Goal: Information Seeking & Learning: Learn about a topic

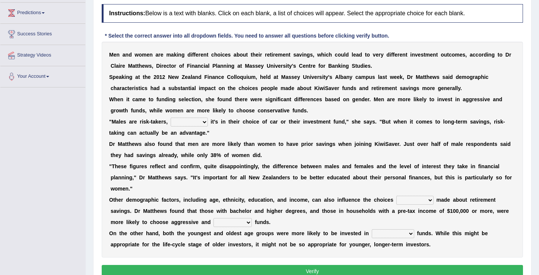
scroll to position [104, 0]
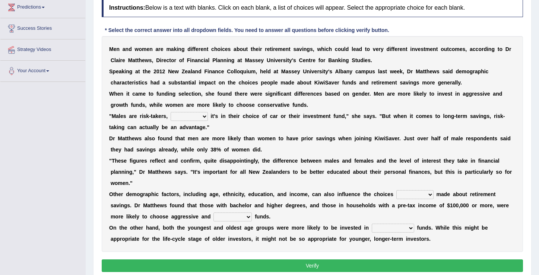
click at [201, 114] on select "whether shatter rather other" at bounding box center [189, 116] width 37 height 9
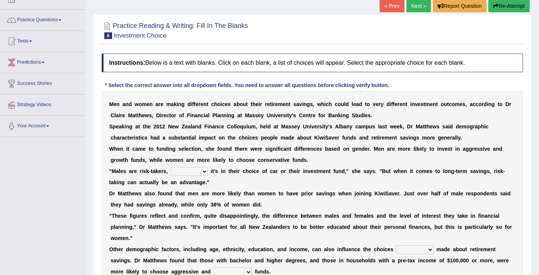
scroll to position [0, 0]
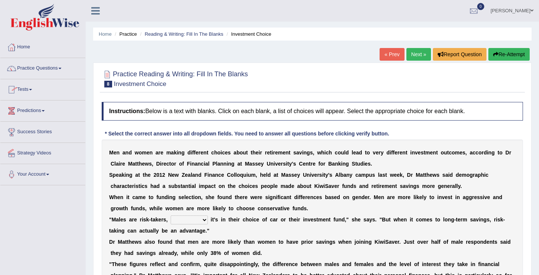
click at [32, 90] on span at bounding box center [30, 89] width 3 height 1
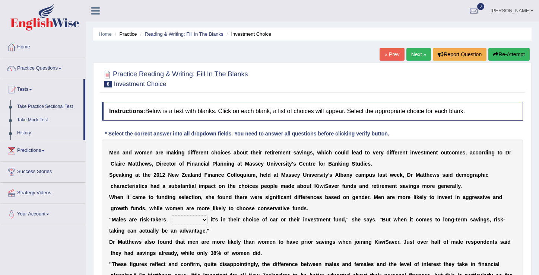
click at [40, 121] on link "Take Mock Test" at bounding box center [49, 120] width 70 height 13
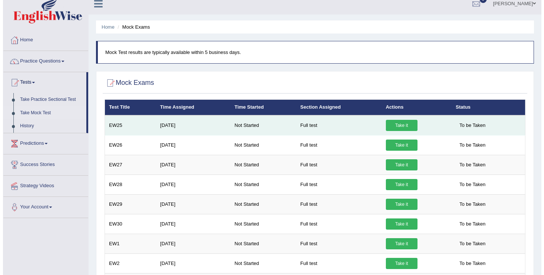
scroll to position [16, 0]
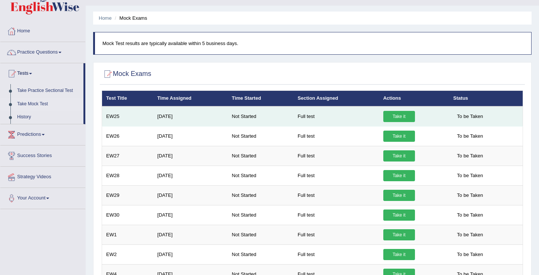
click at [394, 118] on link "Take it" at bounding box center [399, 116] width 32 height 11
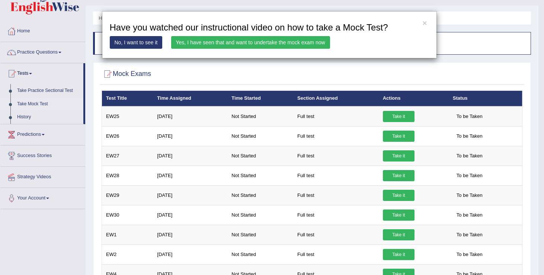
click at [271, 41] on link "Yes, I have seen that and want to undertake the mock exam now" at bounding box center [250, 42] width 159 height 13
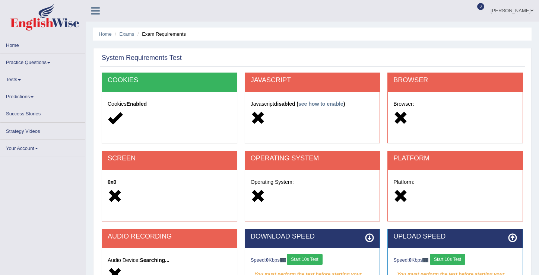
scroll to position [116, 0]
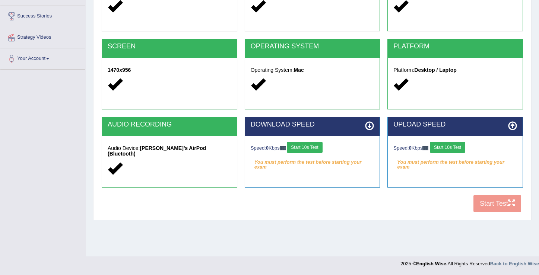
click at [319, 150] on button "Start 10s Test" at bounding box center [304, 147] width 35 height 11
click at [446, 149] on button "Start 10s Test" at bounding box center [447, 147] width 35 height 11
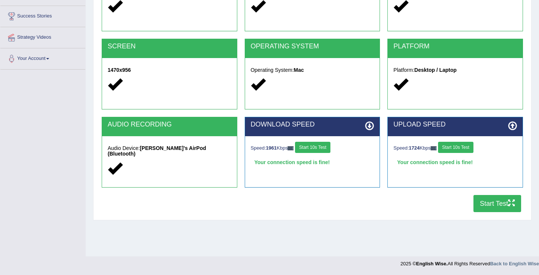
click at [483, 201] on button "Start Test" at bounding box center [497, 203] width 48 height 17
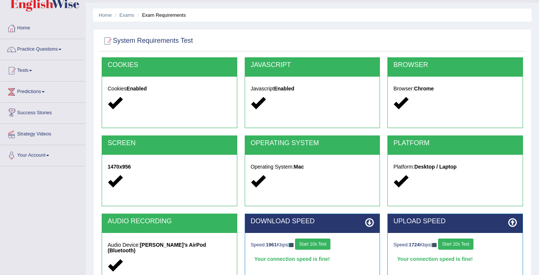
scroll to position [0, 0]
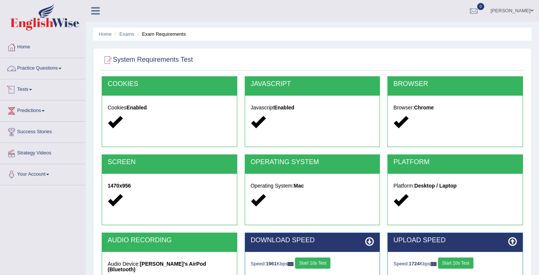
click at [32, 90] on span at bounding box center [30, 89] width 3 height 1
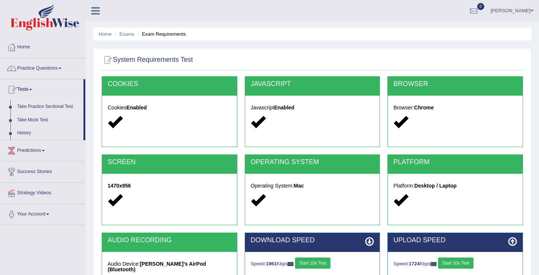
click at [52, 107] on link "Take Practice Sectional Test" at bounding box center [49, 106] width 70 height 13
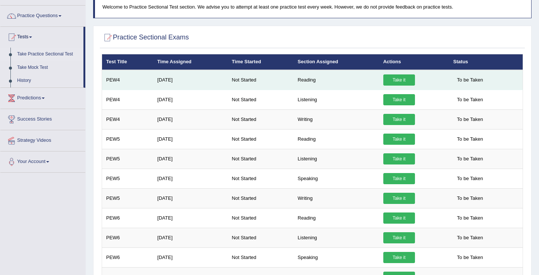
click at [403, 80] on link "Take it" at bounding box center [399, 79] width 32 height 11
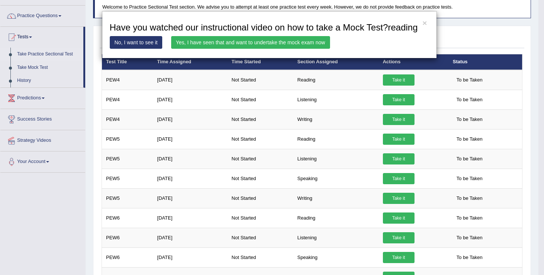
click at [251, 49] on link "Yes, I have seen that and want to undertake the mock exam now" at bounding box center [250, 42] width 159 height 13
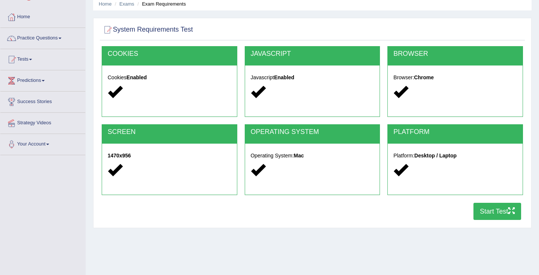
scroll to position [28, 0]
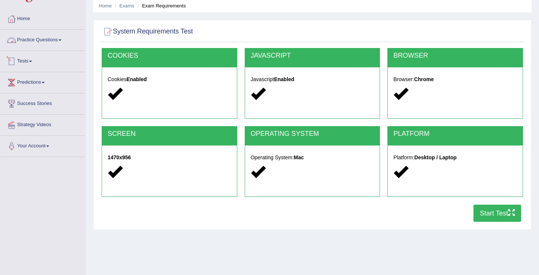
click at [60, 39] on link "Practice Questions" at bounding box center [42, 39] width 85 height 19
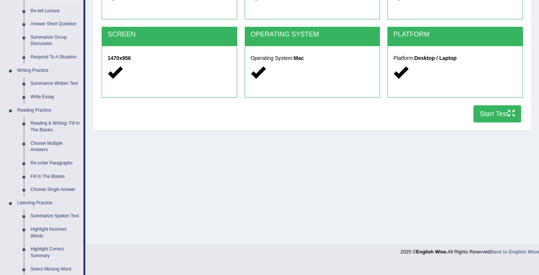
scroll to position [150, 0]
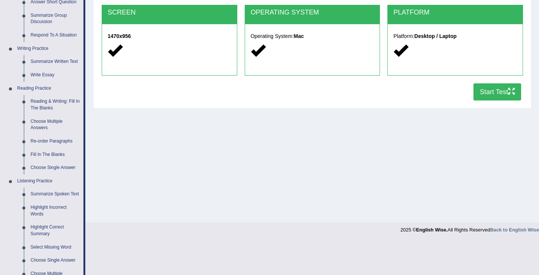
click at [483, 96] on button "Start Test" at bounding box center [497, 91] width 48 height 17
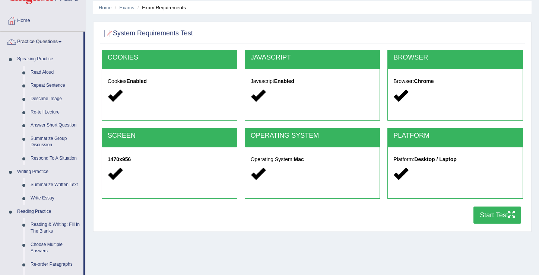
scroll to position [98, 0]
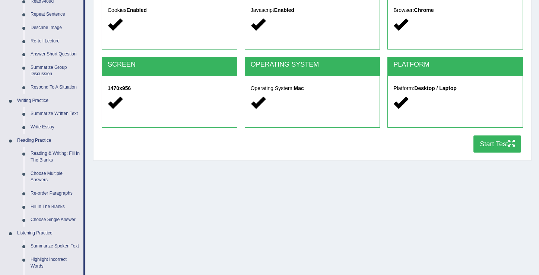
click at [497, 145] on button "Start Test" at bounding box center [497, 144] width 48 height 17
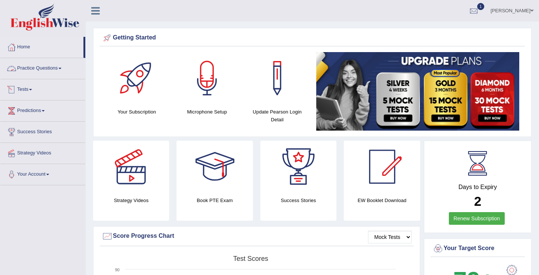
click at [31, 90] on link "Tests" at bounding box center [42, 88] width 85 height 19
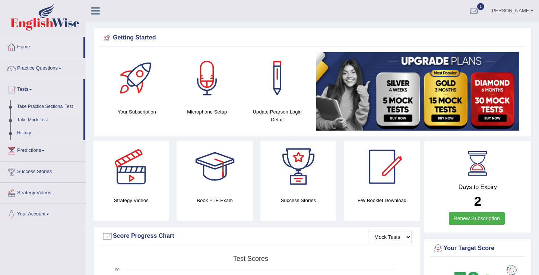
click at [48, 108] on link "Take Practice Sectional Test" at bounding box center [49, 106] width 70 height 13
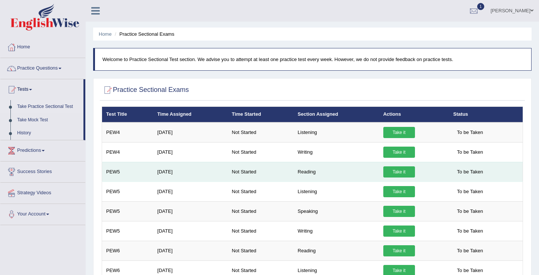
click at [404, 171] on link "Take it" at bounding box center [399, 171] width 32 height 11
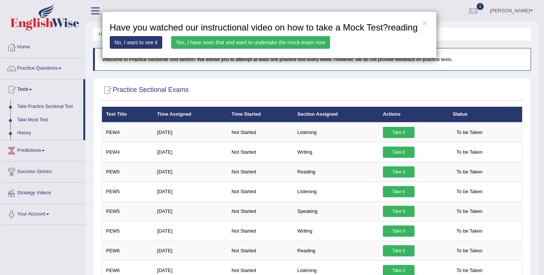
click at [293, 49] on link "Yes, I have seen that and want to undertake the mock exam now" at bounding box center [250, 42] width 159 height 13
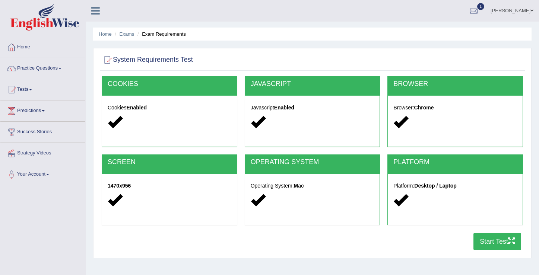
click at [491, 241] on button "Start Test" at bounding box center [497, 241] width 48 height 17
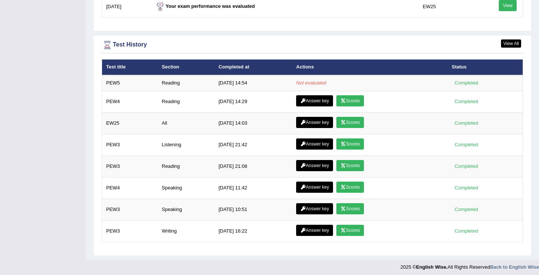
scroll to position [987, 0]
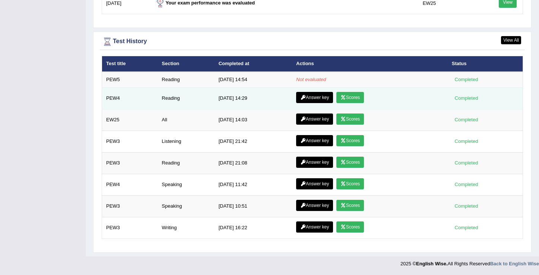
click at [350, 99] on link "Scores" at bounding box center [350, 97] width 28 height 11
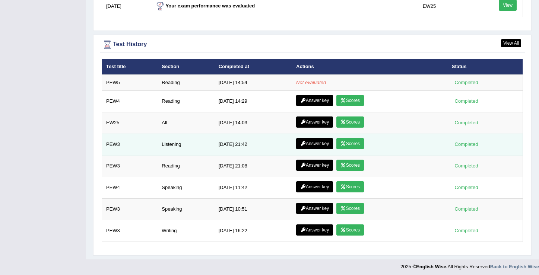
scroll to position [987, 0]
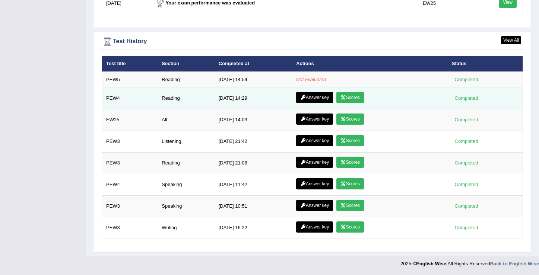
click at [307, 100] on link "Answer key" at bounding box center [314, 97] width 37 height 11
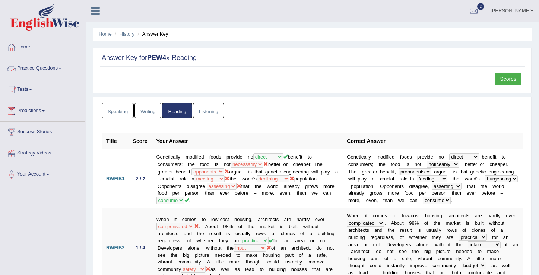
click at [62, 71] on link "Practice Questions" at bounding box center [42, 67] width 85 height 19
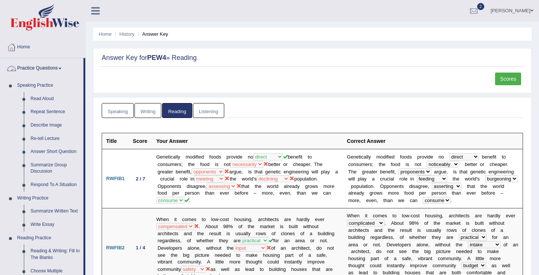
click at [61, 69] on span at bounding box center [59, 68] width 3 height 1
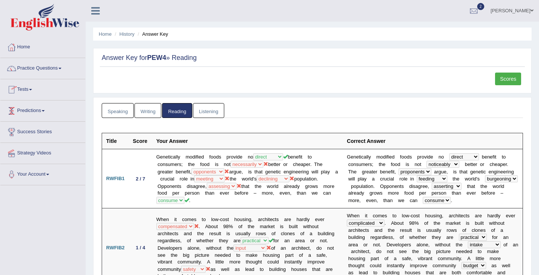
click at [32, 93] on link "Tests" at bounding box center [42, 88] width 85 height 19
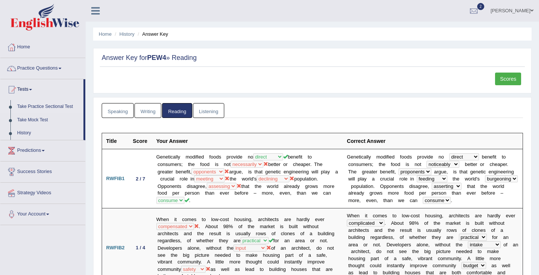
click at [50, 108] on link "Take Practice Sectional Test" at bounding box center [49, 106] width 70 height 13
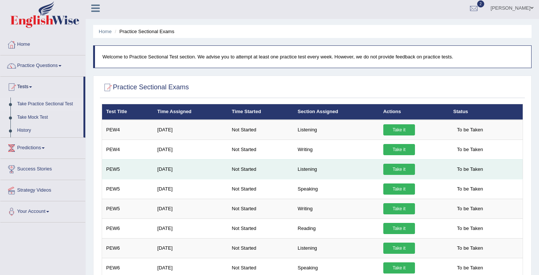
scroll to position [3, 0]
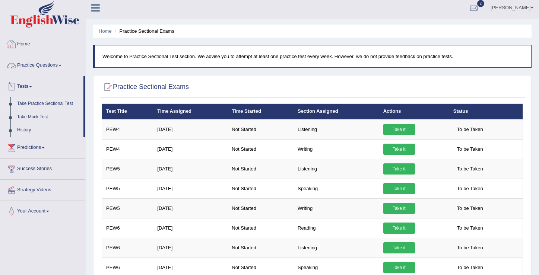
click at [23, 47] on link "Home" at bounding box center [42, 43] width 85 height 19
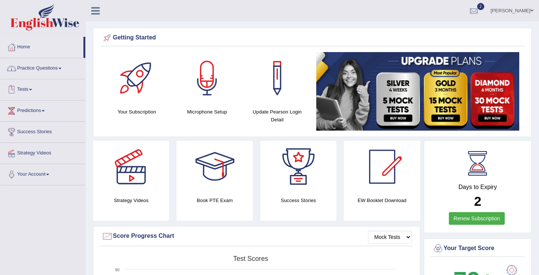
click at [32, 90] on span at bounding box center [30, 89] width 3 height 1
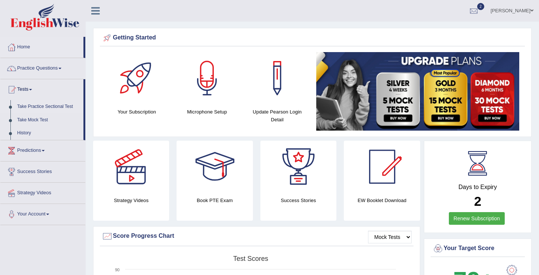
click at [51, 107] on link "Take Practice Sectional Test" at bounding box center [49, 106] width 70 height 13
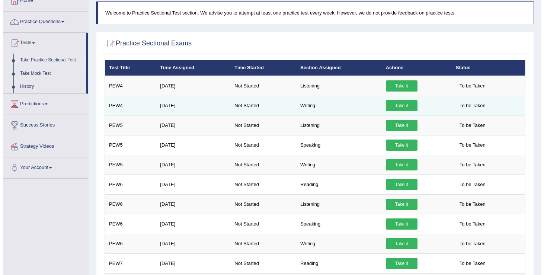
scroll to position [165, 0]
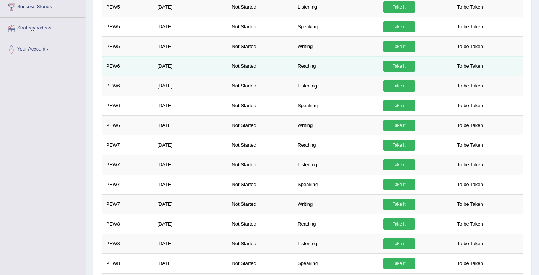
click at [396, 67] on link "Take it" at bounding box center [399, 66] width 32 height 11
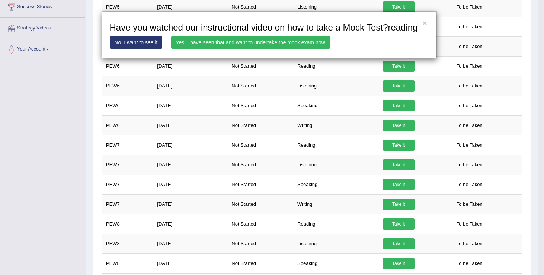
click at [325, 49] on link "Yes, I have seen that and want to undertake the mock exam now" at bounding box center [250, 42] width 159 height 13
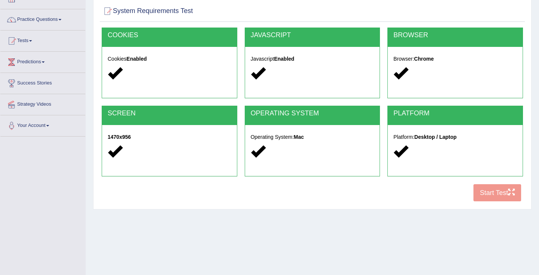
scroll to position [51, 0]
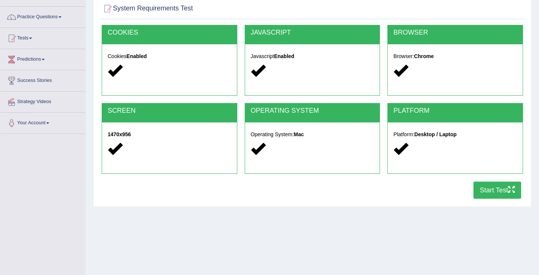
click at [480, 195] on button "Start Test" at bounding box center [497, 190] width 48 height 17
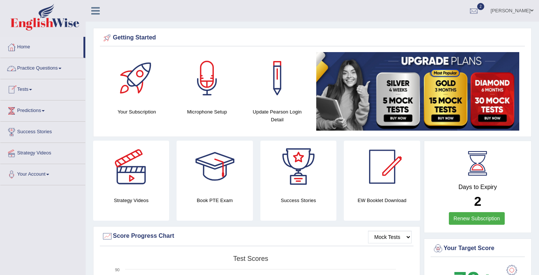
click at [62, 69] on link "Practice Questions" at bounding box center [42, 67] width 85 height 19
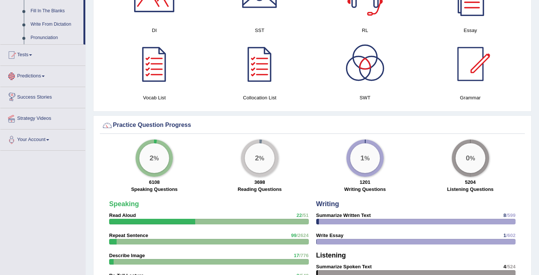
click at [45, 85] on link "Predictions" at bounding box center [42, 75] width 85 height 19
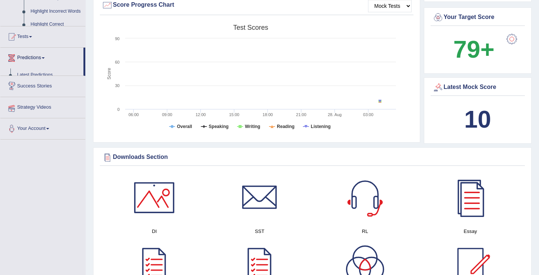
scroll to position [79, 0]
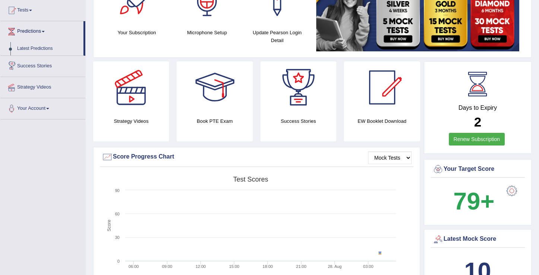
click at [50, 33] on link "Predictions" at bounding box center [41, 30] width 83 height 19
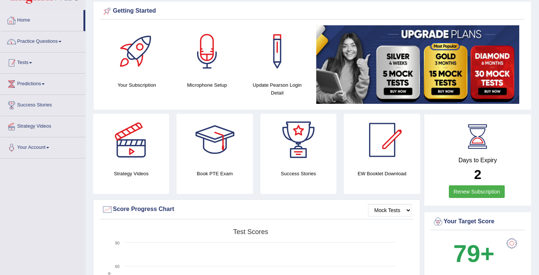
scroll to position [0, 0]
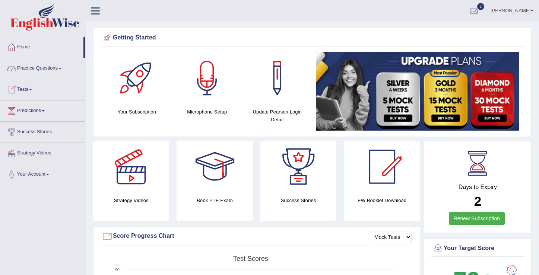
click at [30, 89] on link "Tests" at bounding box center [42, 88] width 85 height 19
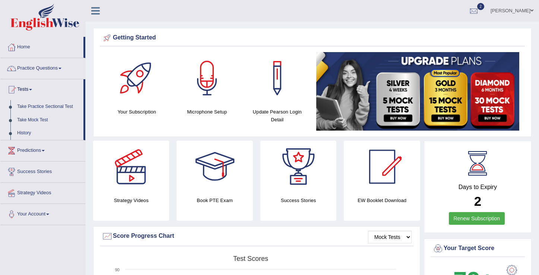
click at [36, 107] on link "Take Practice Sectional Test" at bounding box center [49, 106] width 70 height 13
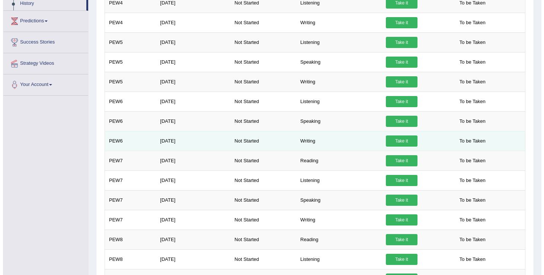
scroll to position [64, 0]
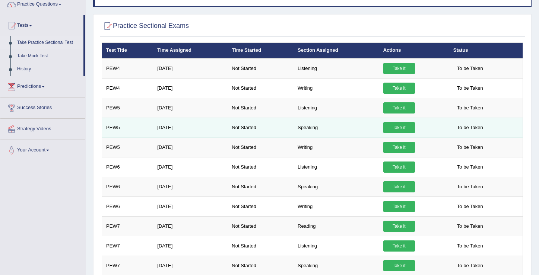
click at [397, 128] on link "Take it" at bounding box center [399, 127] width 32 height 11
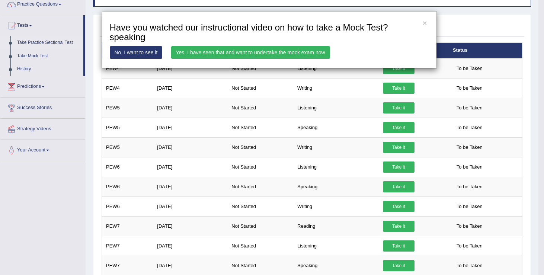
click at [300, 52] on link "Yes, I have seen that and want to undertake the mock exam now" at bounding box center [250, 52] width 159 height 13
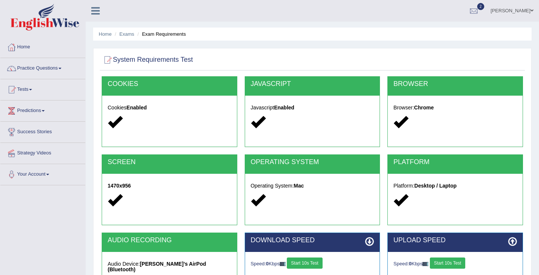
scroll to position [116, 0]
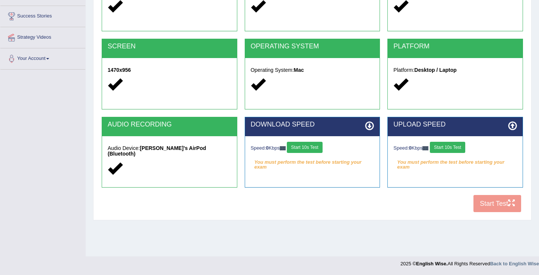
click at [306, 149] on button "Start 10s Test" at bounding box center [304, 147] width 35 height 11
click at [454, 148] on button "Start 10s Test" at bounding box center [447, 147] width 35 height 11
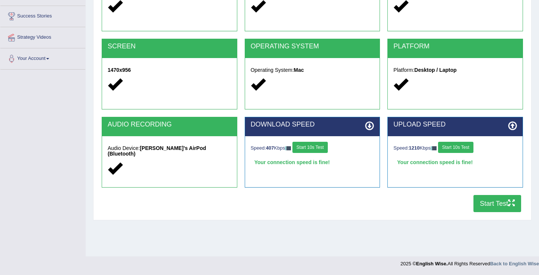
click at [486, 204] on button "Start Test" at bounding box center [497, 203] width 48 height 17
